Goal: Information Seeking & Learning: Learn about a topic

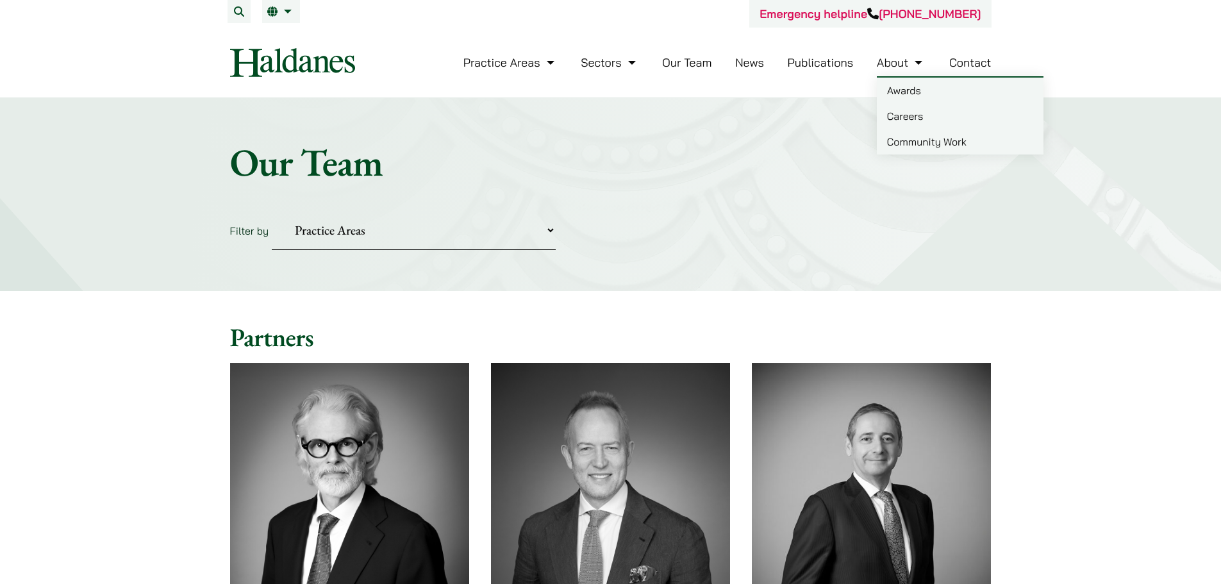
click at [909, 65] on link "About" at bounding box center [901, 62] width 49 height 15
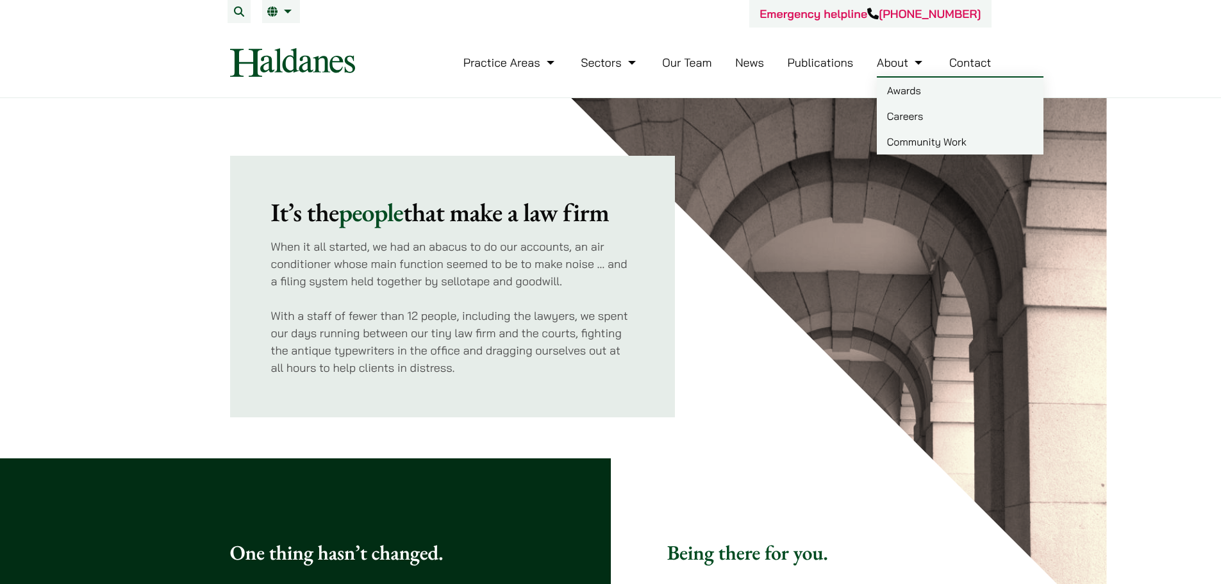
click at [890, 113] on link "Careers" at bounding box center [960, 116] width 167 height 26
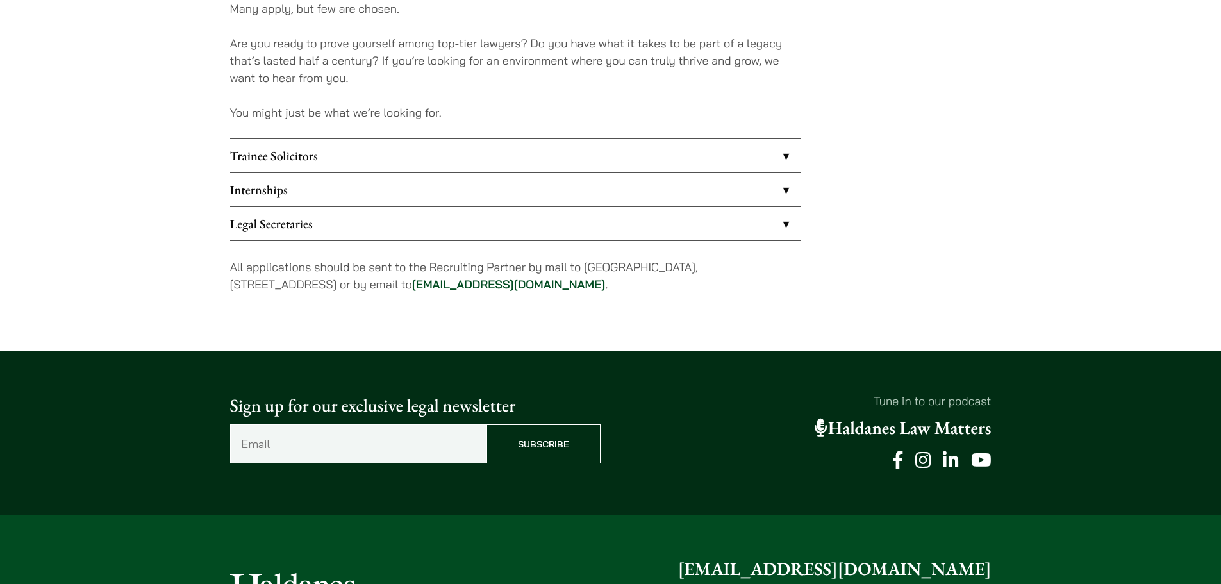
scroll to position [1090, 0]
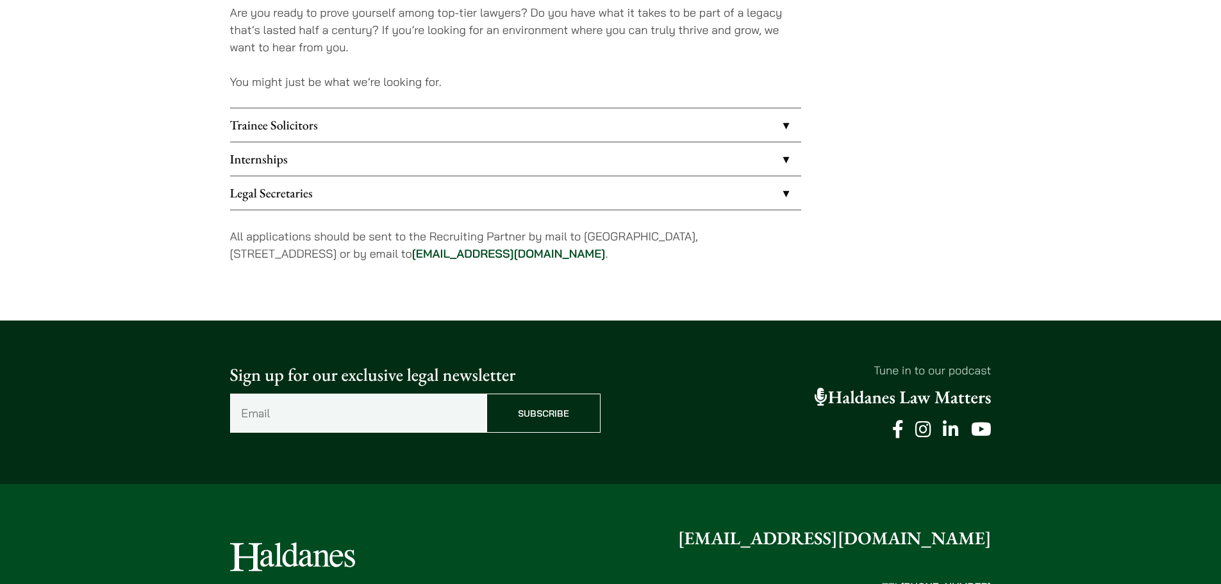
click at [329, 161] on link "Internships" at bounding box center [515, 158] width 571 height 33
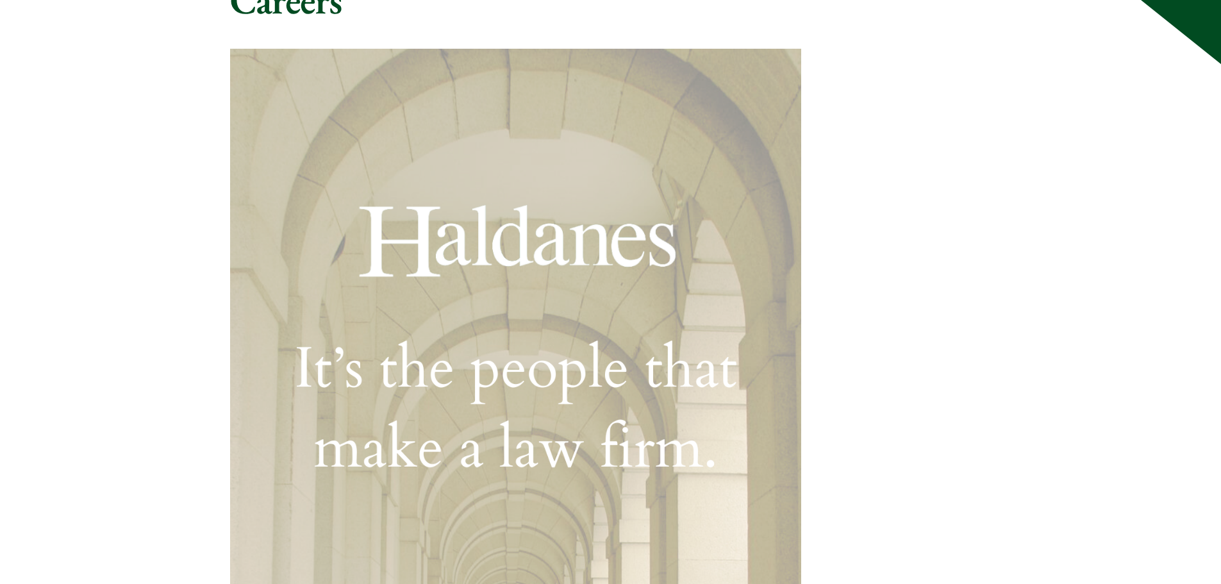
scroll to position [256, 0]
